Goal: Task Accomplishment & Management: Manage account settings

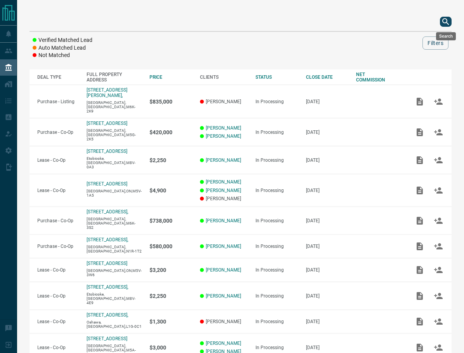
click at [443, 18] on icon "search button" at bounding box center [445, 21] width 9 height 9
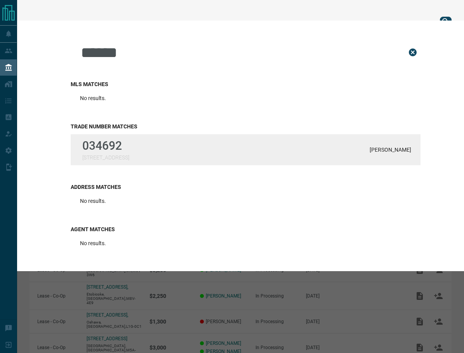
type input "******"
click at [138, 154] on div "034692 150 Derrywood Drive [PERSON_NAME]" at bounding box center [246, 149] width 350 height 31
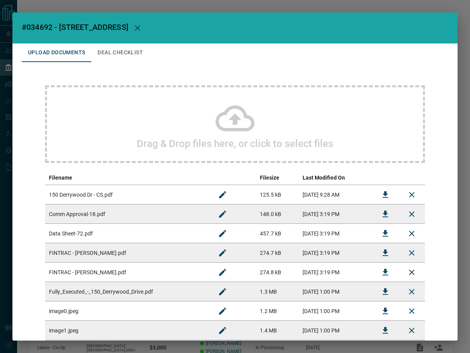
click at [114, 58] on button "Deal Checklist" at bounding box center [120, 52] width 58 height 19
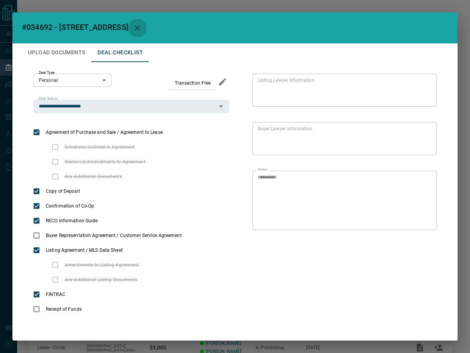
click at [147, 25] on button "button" at bounding box center [137, 28] width 19 height 19
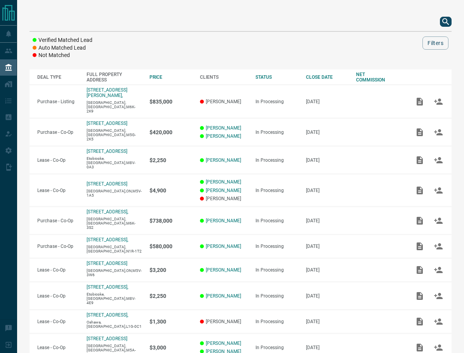
click at [444, 21] on icon "search button" at bounding box center [445, 21] width 9 height 9
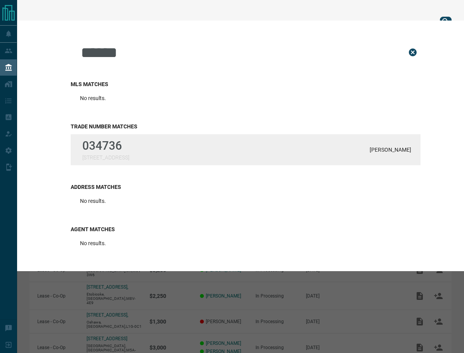
type input "******"
click at [149, 144] on div "034736 10 Capreol Court, 1501 [PERSON_NAME]" at bounding box center [246, 149] width 350 height 31
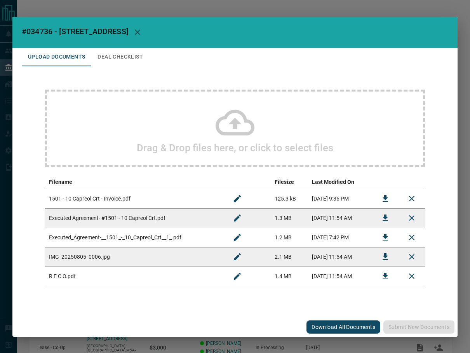
click at [128, 58] on button "Deal Checklist" at bounding box center [120, 57] width 58 height 19
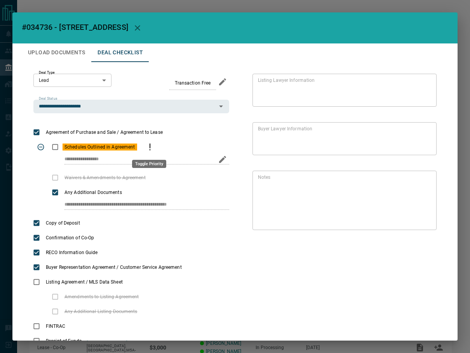
drag, startPoint x: 149, startPoint y: 150, endPoint x: 74, endPoint y: 149, distance: 75.0
click at [150, 150] on circle "priority" at bounding box center [150, 150] width 2 height 2
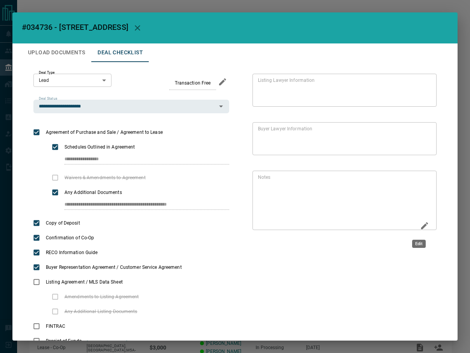
click at [420, 226] on icon "Edit" at bounding box center [424, 225] width 9 height 9
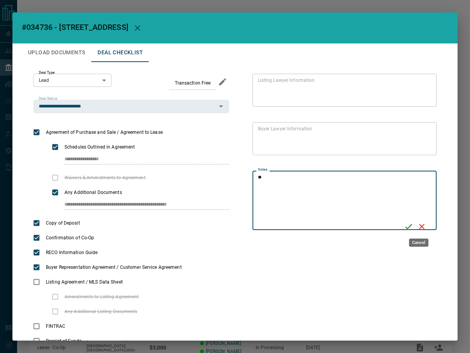
type textarea "*"
type textarea "**********"
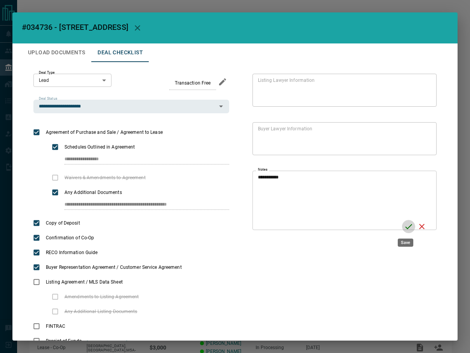
click at [407, 225] on icon "Save" at bounding box center [408, 226] width 9 height 9
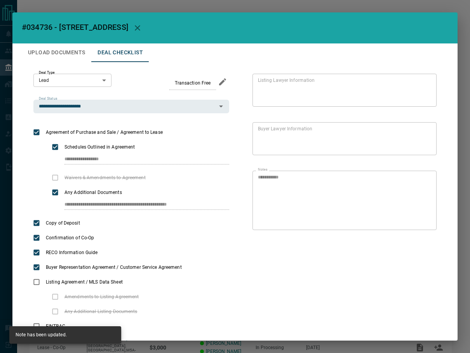
click at [77, 53] on button "Upload Documents" at bounding box center [57, 52] width 70 height 19
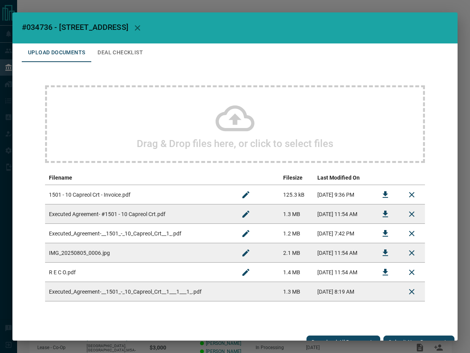
scroll to position [12, 0]
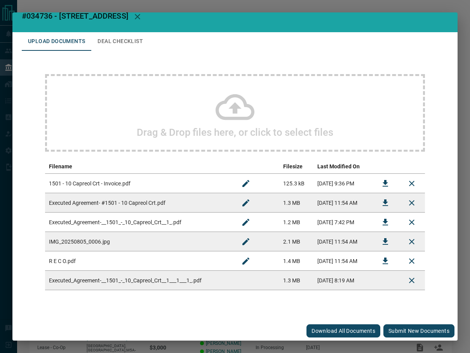
click at [389, 331] on button "Submit new documents" at bounding box center [418, 331] width 71 height 13
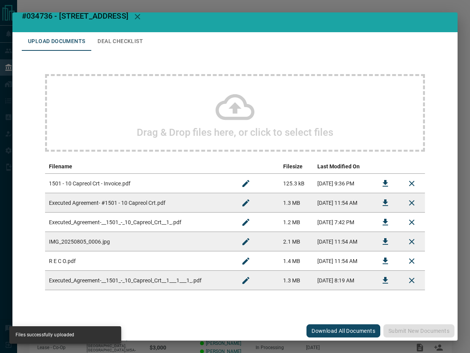
click at [143, 18] on button "button" at bounding box center [137, 16] width 19 height 19
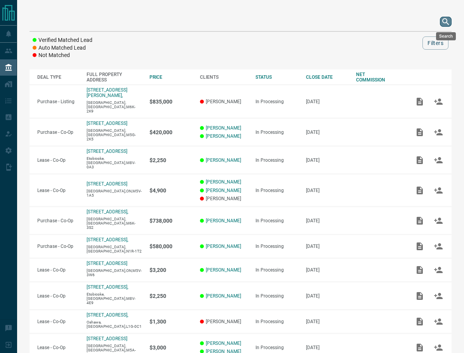
click at [446, 22] on icon "search button" at bounding box center [445, 21] width 9 height 9
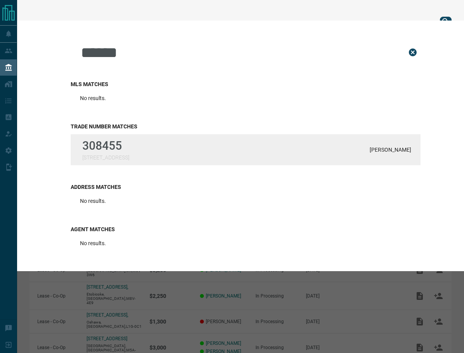
type input "******"
click at [124, 165] on div "308455 [STREET_ADDRESS] Schwartz" at bounding box center [246, 149] width 350 height 31
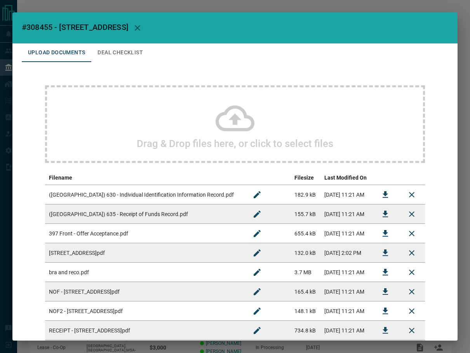
click at [128, 30] on span "#308455 - [STREET_ADDRESS]" at bounding box center [75, 27] width 106 height 9
click at [120, 63] on div "Drag & Drop files here, or click to select files Filename Filesize Last Modifie…" at bounding box center [235, 213] width 426 height 302
click at [123, 56] on button "Deal Checklist" at bounding box center [120, 52] width 58 height 19
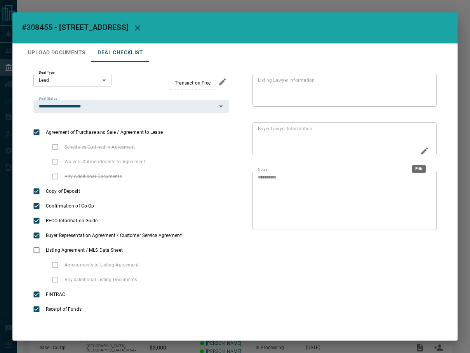
click at [420, 152] on icon "Edit" at bounding box center [424, 150] width 9 height 9
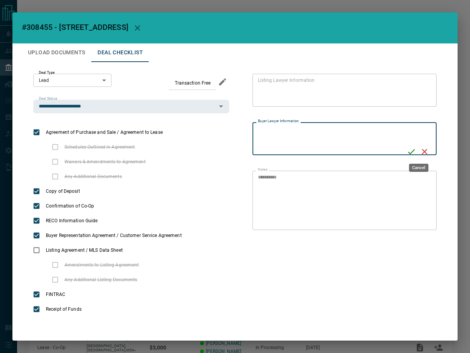
paste textarea "**********"
type textarea "**********"
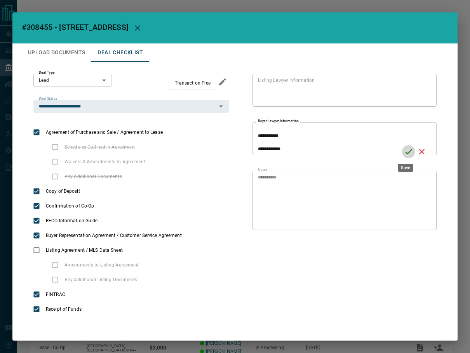
click at [406, 154] on icon "Save" at bounding box center [408, 151] width 9 height 9
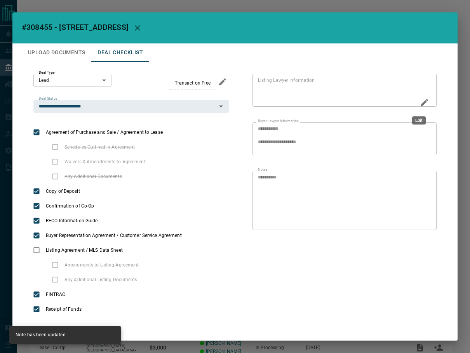
click at [420, 103] on icon "Edit" at bounding box center [424, 102] width 9 height 9
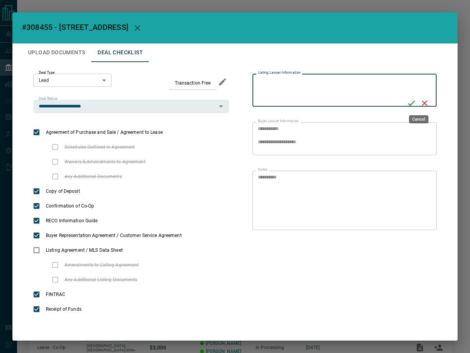
paste textarea "**********"
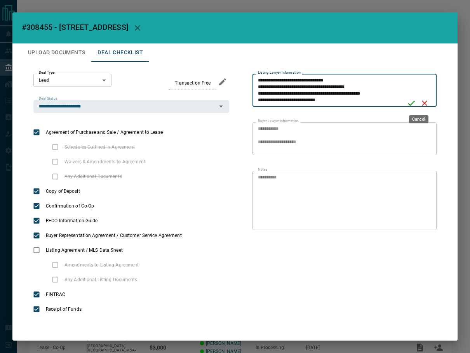
scroll to position [13, 0]
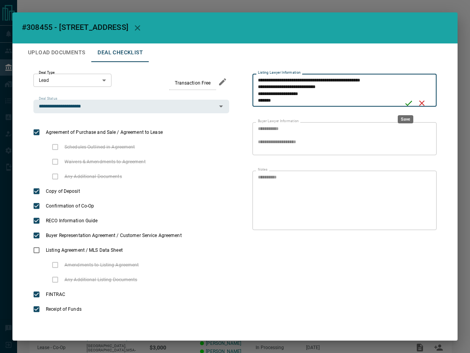
type textarea "**********"
click at [406, 104] on icon "Save" at bounding box center [408, 103] width 7 height 5
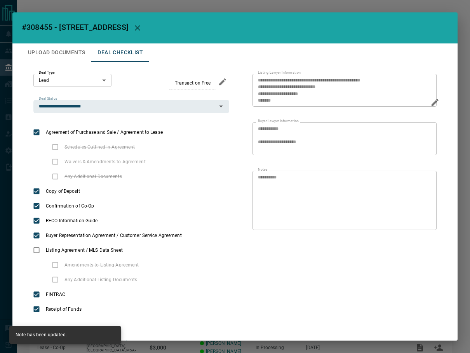
click at [140, 30] on icon "button" at bounding box center [137, 27] width 5 height 5
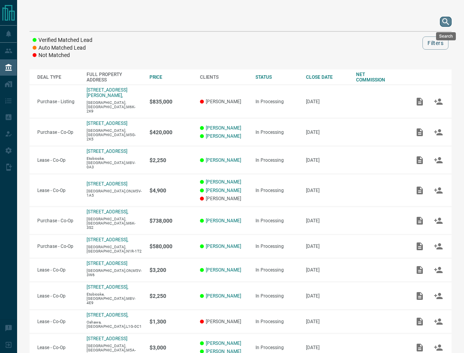
click at [445, 22] on icon "search button" at bounding box center [445, 21] width 9 height 9
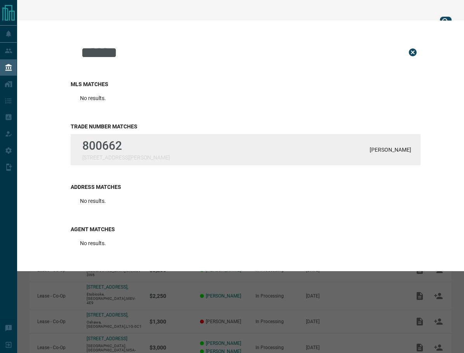
type input "******"
click at [192, 140] on div "800662 [GEOGRAPHIC_DATA][PERSON_NAME] [PERSON_NAME]" at bounding box center [246, 149] width 350 height 31
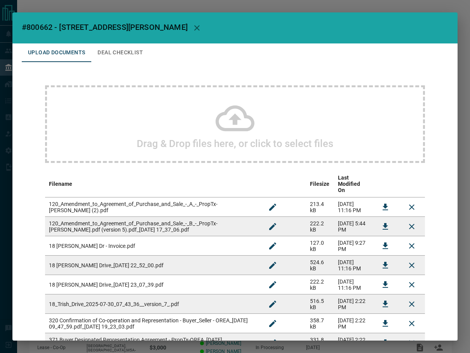
click at [115, 50] on button "Deal Checklist" at bounding box center [120, 52] width 58 height 19
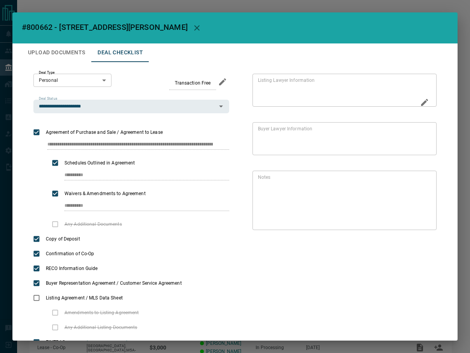
click at [418, 104] on button "Edit" at bounding box center [424, 103] width 13 height 15
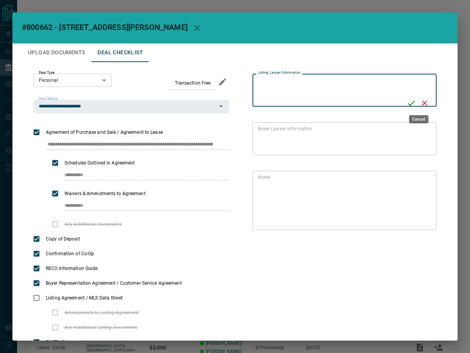
paste textarea "**********"
type textarea "**********"
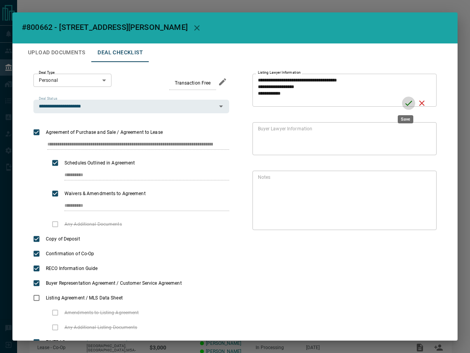
click at [406, 104] on icon "Save" at bounding box center [408, 103] width 7 height 5
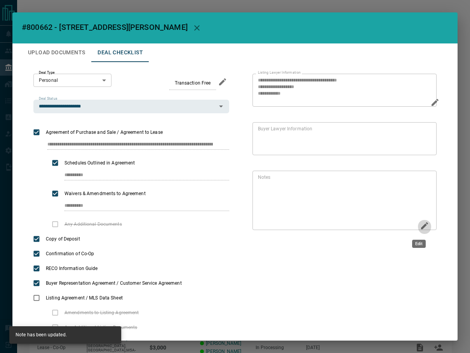
click at [420, 228] on icon "Edit" at bounding box center [424, 225] width 9 height 9
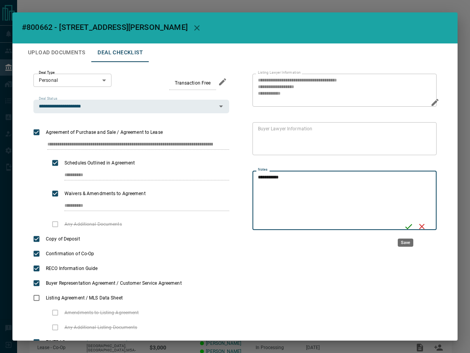
type textarea "**********"
click at [404, 224] on icon "Save" at bounding box center [408, 226] width 9 height 9
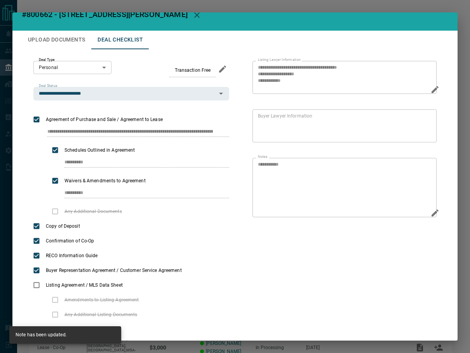
scroll to position [0, 0]
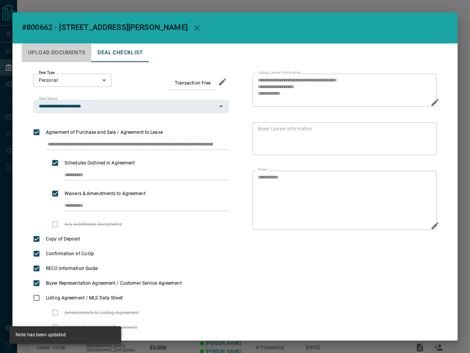
drag, startPoint x: 68, startPoint y: 55, endPoint x: 76, endPoint y: 60, distance: 9.1
click at [68, 56] on button "Upload Documents" at bounding box center [57, 52] width 70 height 19
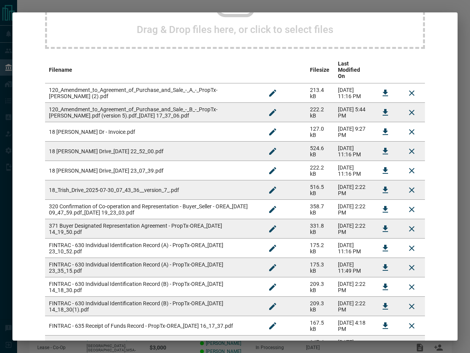
scroll to position [117, 0]
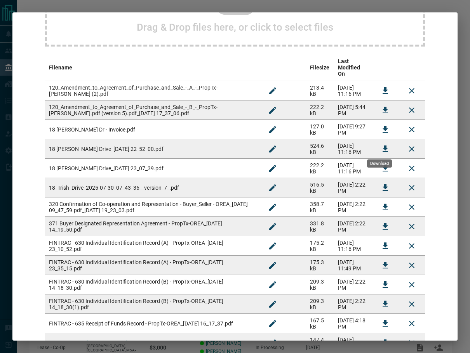
click at [381, 144] on icon "Download" at bounding box center [385, 148] width 9 height 9
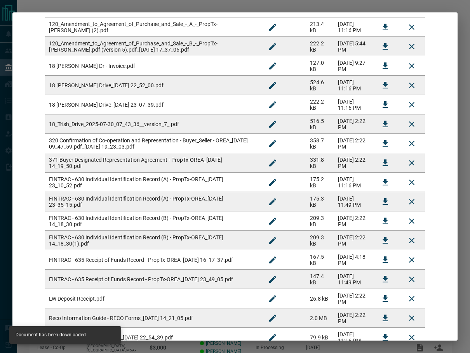
scroll to position [194, 0]
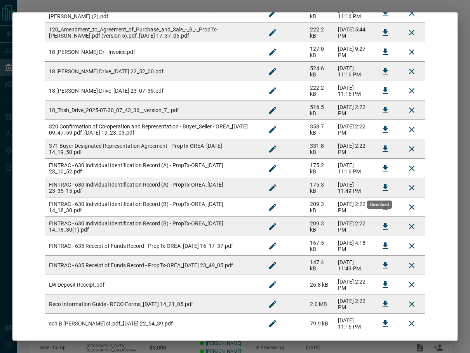
click at [383, 185] on icon "Download" at bounding box center [385, 187] width 5 height 7
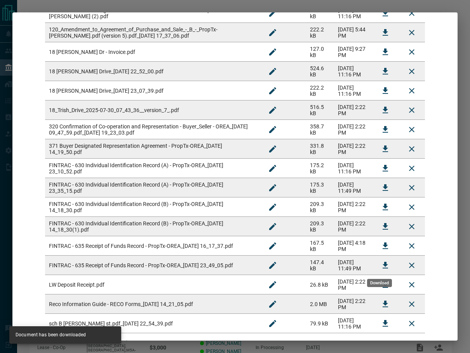
click at [377, 269] on button "Download" at bounding box center [385, 265] width 19 height 19
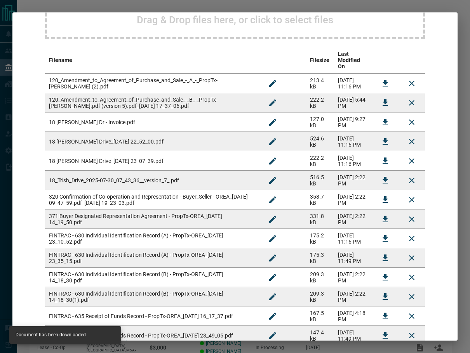
scroll to position [0, 0]
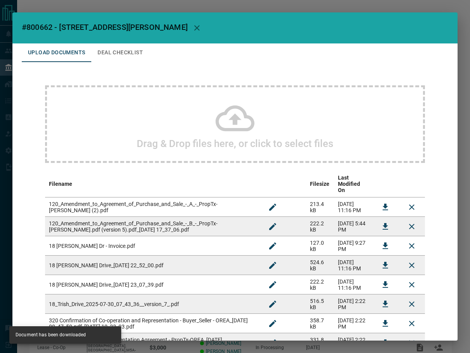
click at [130, 54] on button "Deal Checklist" at bounding box center [120, 52] width 58 height 19
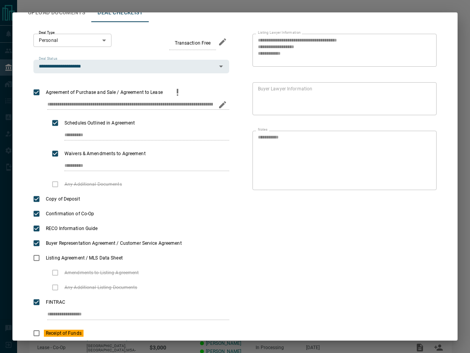
scroll to position [82, 0]
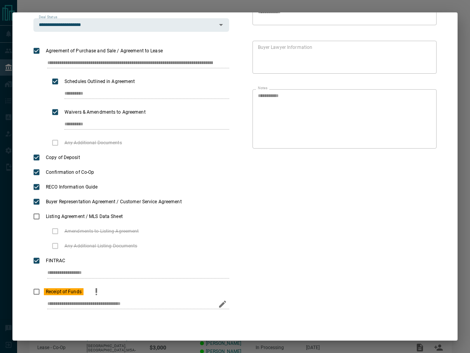
click at [87, 295] on div "Receipt of Funds" at bounding box center [131, 292] width 196 height 15
click at [93, 294] on icon "priority" at bounding box center [96, 291] width 9 height 9
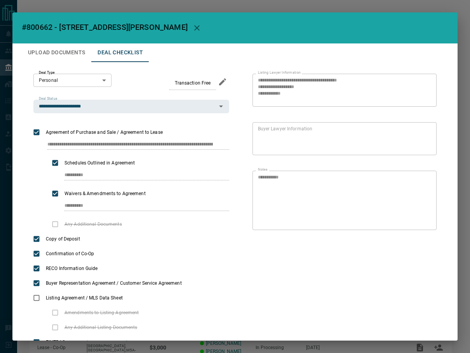
click at [192, 27] on icon "button" at bounding box center [196, 27] width 9 height 9
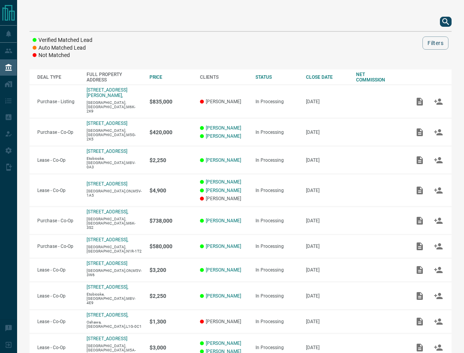
click at [449, 23] on icon "search button" at bounding box center [445, 21] width 9 height 9
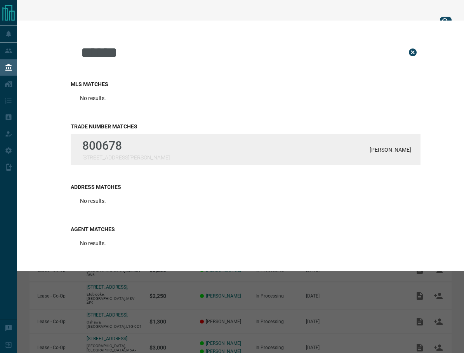
type input "******"
click at [179, 157] on div "800678 [STREET_ADDRESS][PERSON_NAME][PERSON_NAME]" at bounding box center [246, 149] width 350 height 31
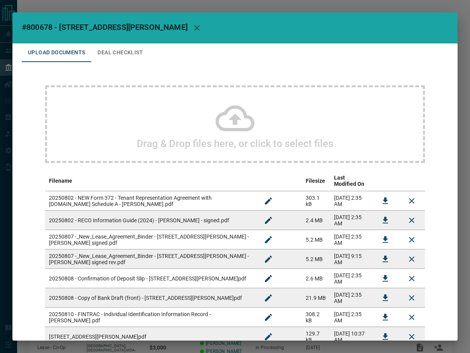
click at [101, 49] on button "Deal Checklist" at bounding box center [120, 52] width 58 height 19
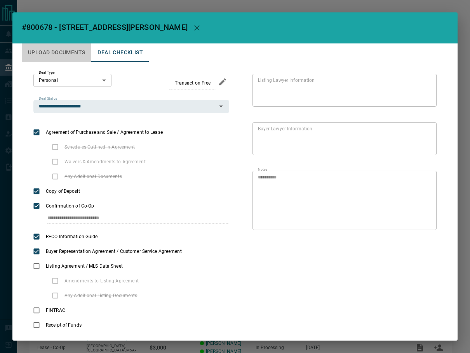
click at [64, 51] on button "Upload Documents" at bounding box center [57, 52] width 70 height 19
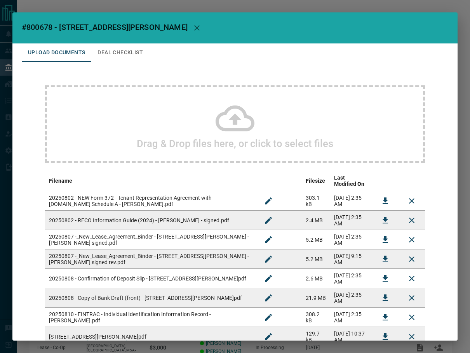
click at [136, 57] on button "Deal Checklist" at bounding box center [120, 52] width 58 height 19
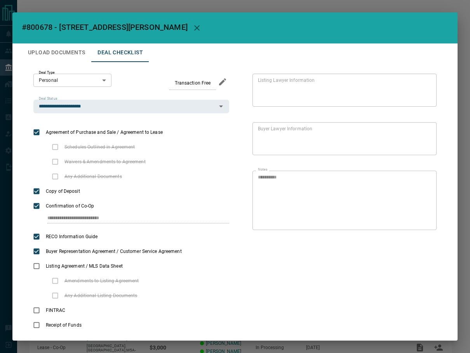
click at [192, 29] on icon "button" at bounding box center [196, 27] width 9 height 9
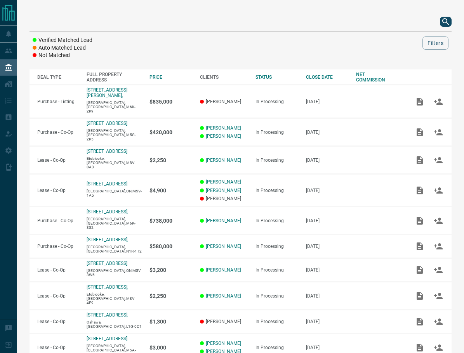
click at [441, 26] on div at bounding box center [241, 21] width 422 height 19
click at [444, 24] on icon "search button" at bounding box center [445, 21] width 9 height 9
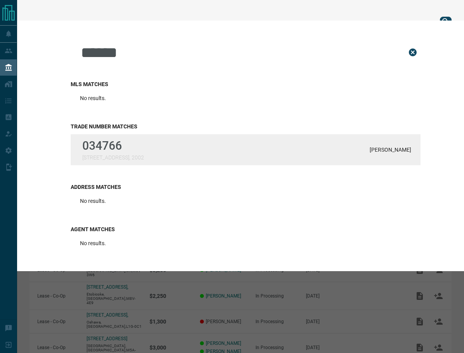
type input "******"
click at [141, 142] on div "034766 [STREET_ADDRESS] [PERSON_NAME]" at bounding box center [246, 149] width 350 height 31
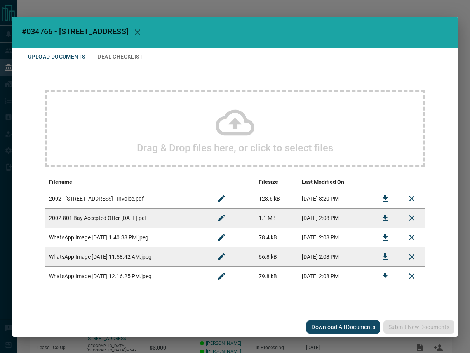
click at [106, 56] on button "Deal Checklist" at bounding box center [120, 57] width 58 height 19
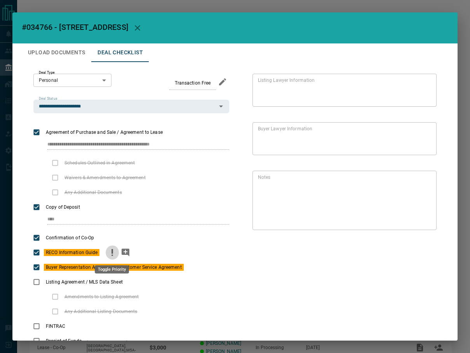
click at [111, 250] on icon "priority" at bounding box center [112, 252] width 9 height 9
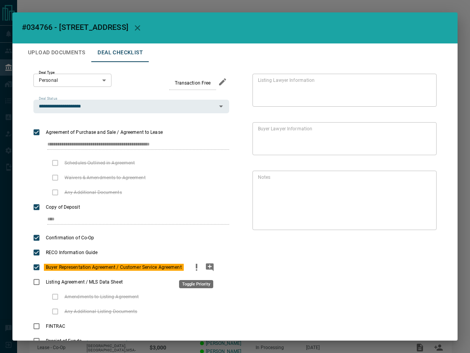
click at [192, 268] on icon "priority" at bounding box center [196, 267] width 9 height 9
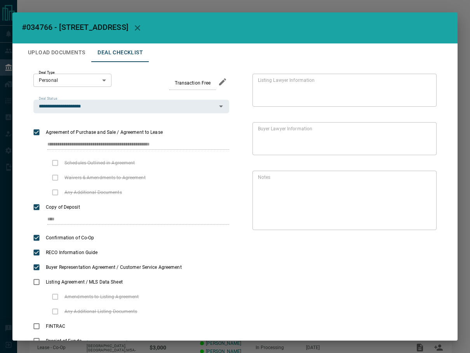
click at [67, 50] on button "Upload Documents" at bounding box center [57, 52] width 70 height 19
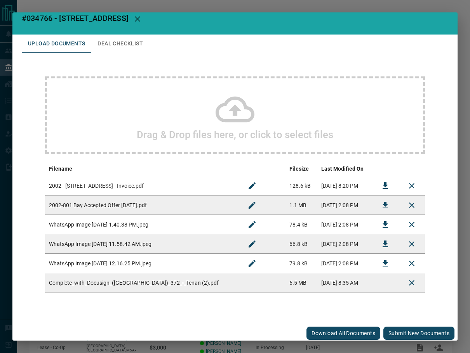
scroll to position [12, 0]
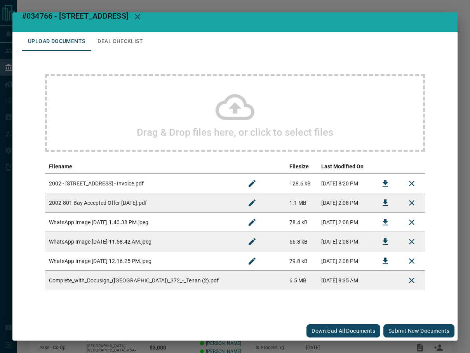
click at [397, 332] on button "Submit new documents" at bounding box center [418, 331] width 71 height 13
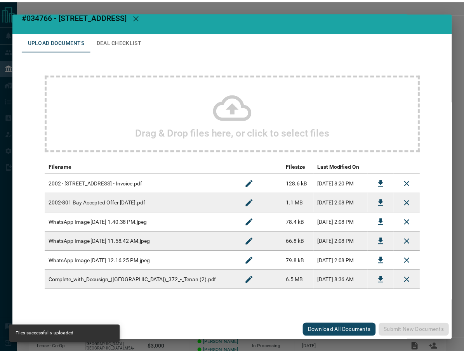
scroll to position [0, 0]
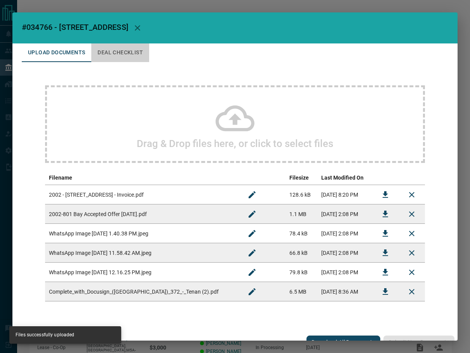
click at [136, 52] on button "Deal Checklist" at bounding box center [120, 52] width 58 height 19
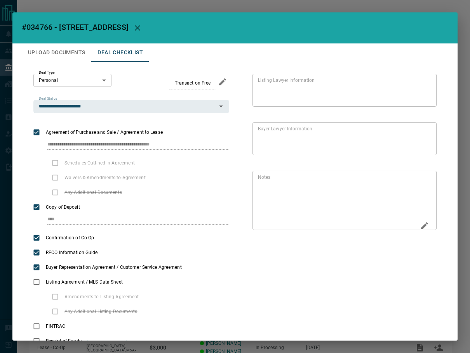
click at [418, 226] on button "Edit" at bounding box center [424, 226] width 13 height 15
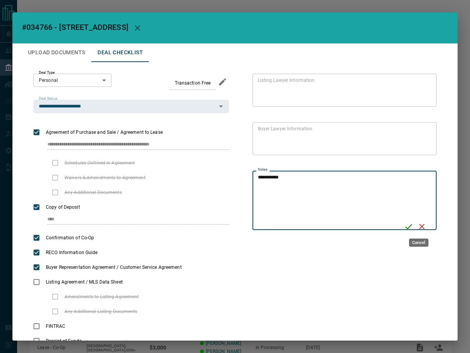
type textarea "**********"
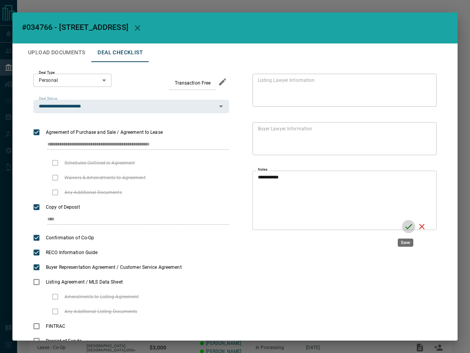
click at [409, 223] on icon "Save" at bounding box center [408, 226] width 9 height 9
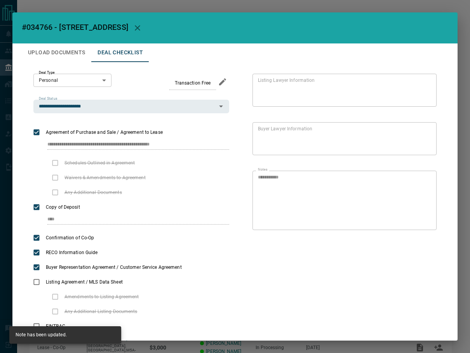
click at [74, 52] on button "Upload Documents" at bounding box center [57, 52] width 70 height 19
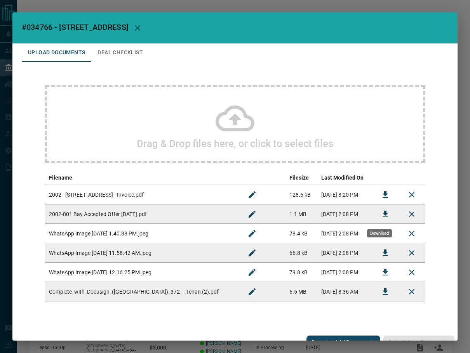
click at [381, 218] on icon "Download" at bounding box center [385, 214] width 9 height 9
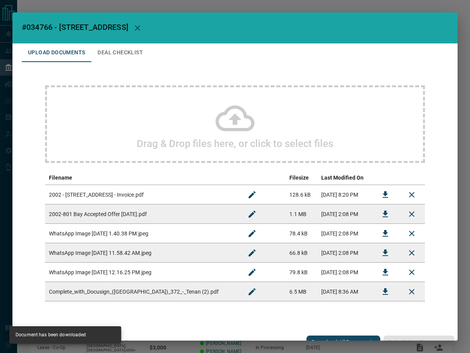
click at [137, 29] on icon "button" at bounding box center [137, 27] width 9 height 9
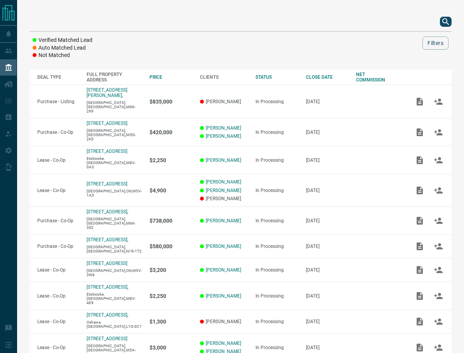
click at [439, 23] on div at bounding box center [241, 21] width 422 height 19
click at [441, 23] on icon "search button" at bounding box center [445, 21] width 9 height 9
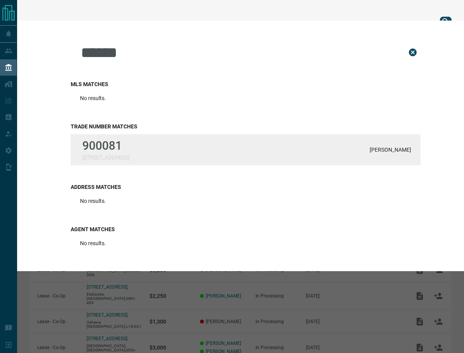
type input "******"
click at [128, 160] on p "[STREET_ADDRESS]" at bounding box center [105, 158] width 47 height 6
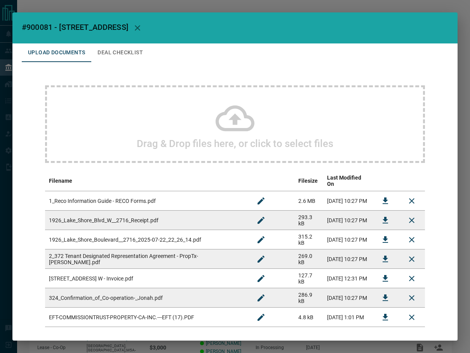
click at [136, 52] on button "Deal Checklist" at bounding box center [120, 52] width 58 height 19
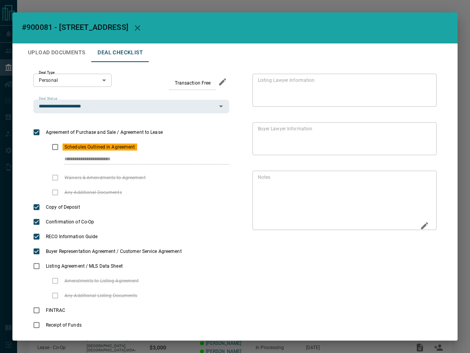
click at [420, 225] on icon "Edit" at bounding box center [424, 225] width 9 height 9
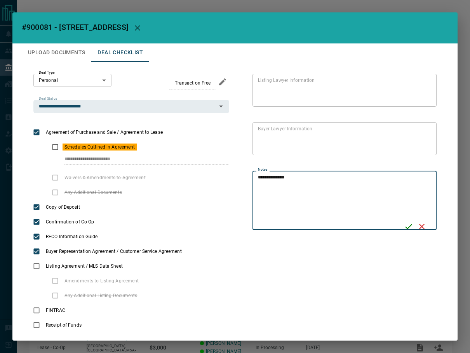
type textarea "**********"
click at [406, 231] on icon "Save" at bounding box center [408, 226] width 9 height 9
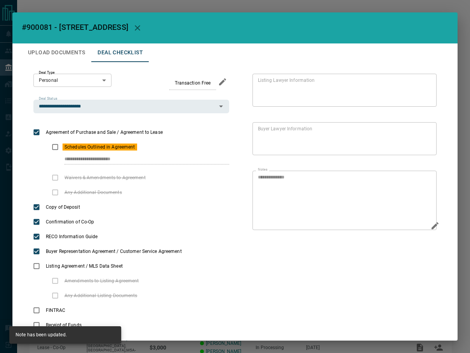
click at [147, 33] on button "button" at bounding box center [137, 28] width 19 height 19
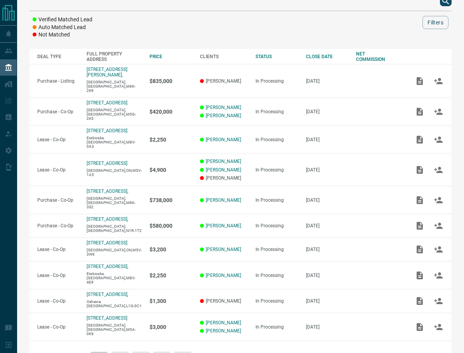
scroll to position [39, 0]
